Goal: Task Accomplishment & Management: Complete application form

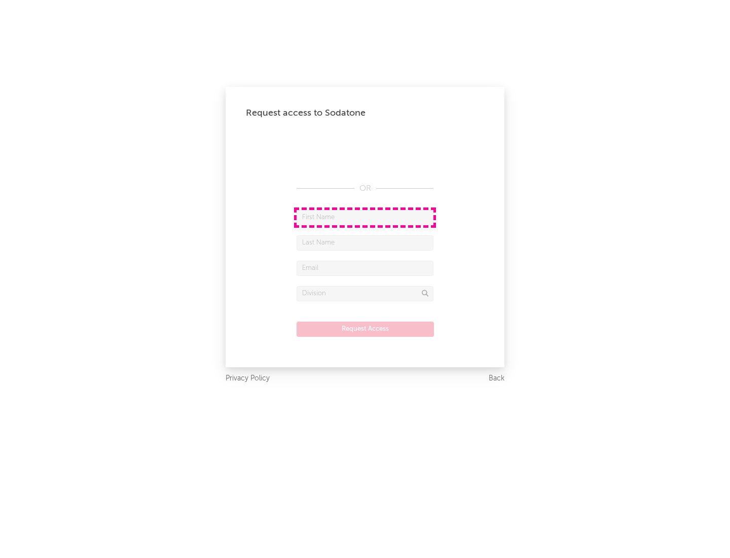
click at [365, 217] on input "text" at bounding box center [365, 217] width 137 height 15
type input "[PERSON_NAME]"
click at [365, 242] on input "text" at bounding box center [365, 242] width 137 height 15
type input "[PERSON_NAME]"
click at [365, 268] on input "text" at bounding box center [365, 268] width 137 height 15
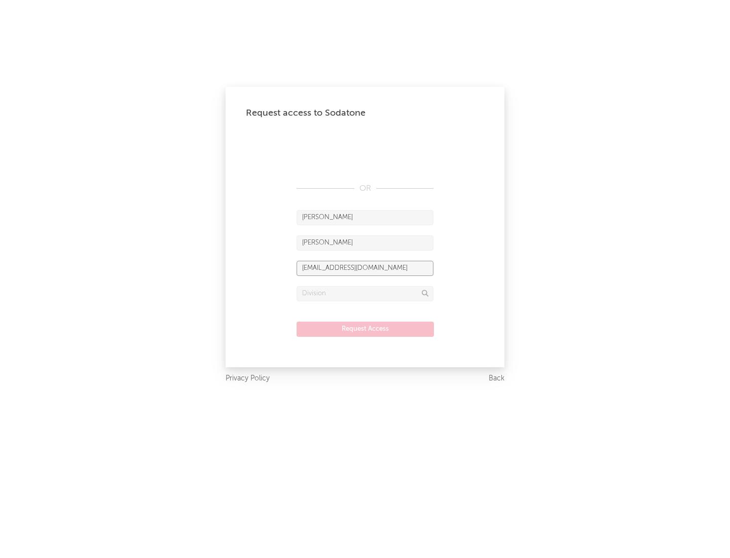
type input "[EMAIL_ADDRESS][DOMAIN_NAME]"
click at [365, 293] on input "text" at bounding box center [365, 293] width 137 height 15
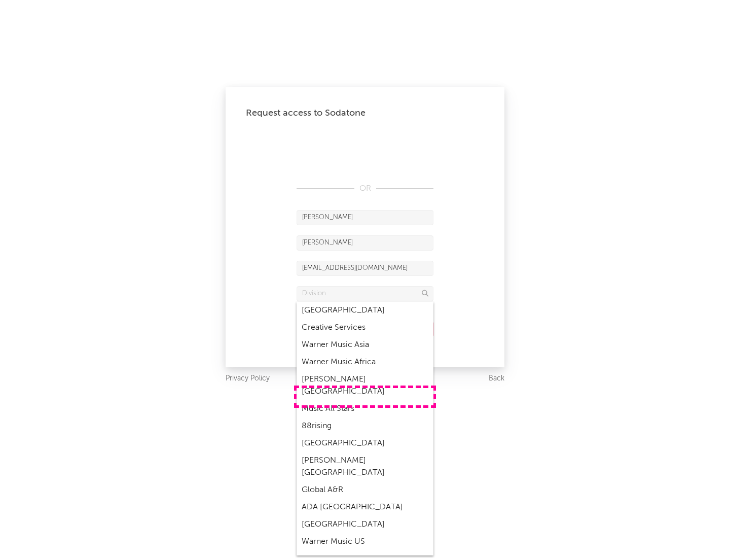
click at [365, 400] on div "Music All Stars" at bounding box center [365, 408] width 137 height 17
type input "Music All Stars"
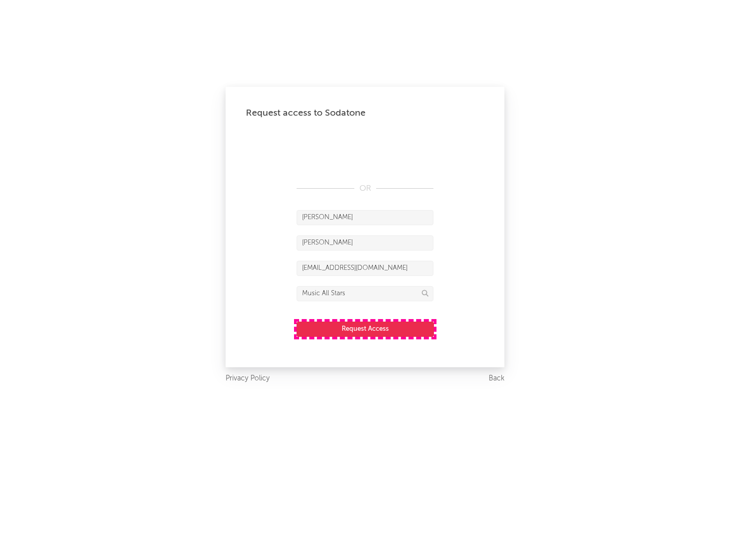
click at [365, 329] on button "Request Access" at bounding box center [365, 328] width 137 height 15
